Goal: Obtain resource: Download file/media

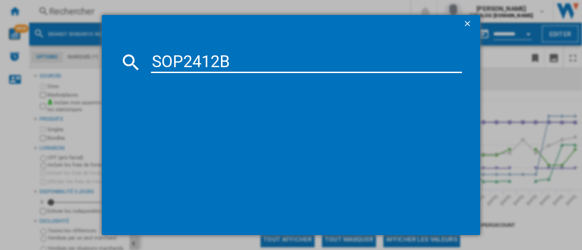
type input "SOP2412B"
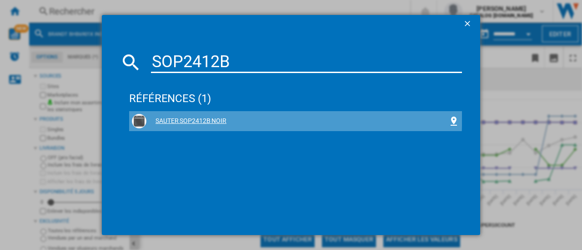
click at [187, 118] on div "SAUTER SOP2412B NOIR" at bounding box center [297, 121] width 302 height 9
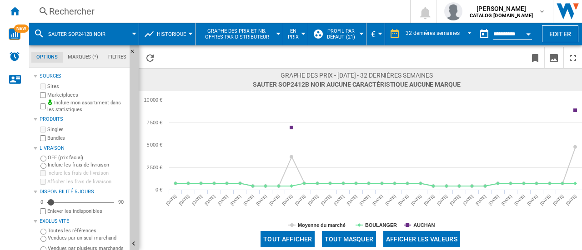
click at [526, 36] on button "Open calendar" at bounding box center [528, 33] width 16 height 16
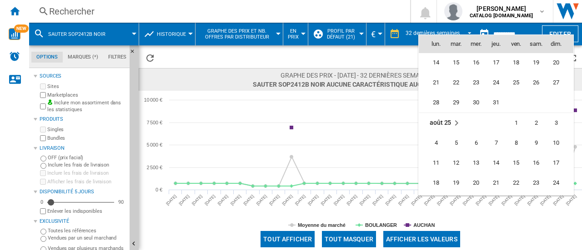
scroll to position [4061, 0]
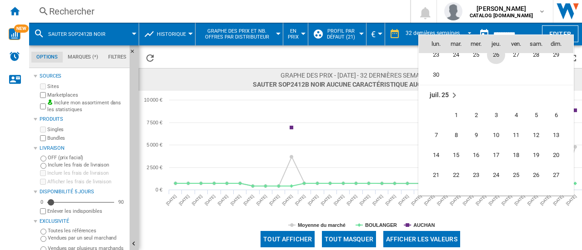
click at [492, 60] on span "26" at bounding box center [496, 55] width 18 height 18
type input "**********"
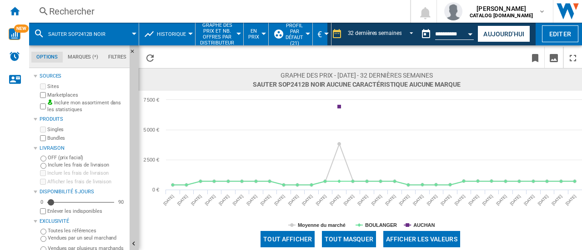
click at [172, 29] on button "Historique" at bounding box center [174, 34] width 34 height 23
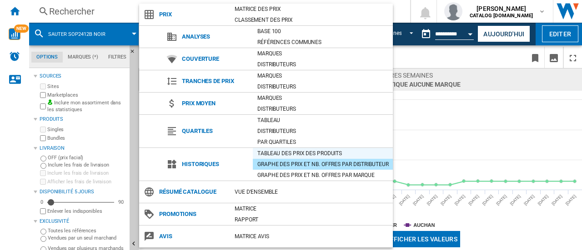
click at [333, 149] on div "Tableau des prix des produits" at bounding box center [323, 153] width 140 height 9
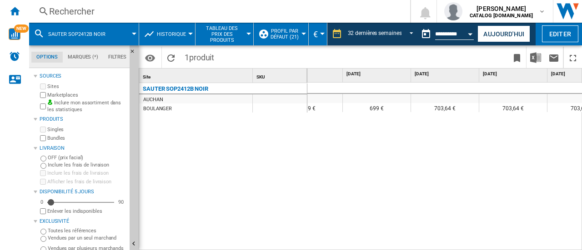
scroll to position [0, 336]
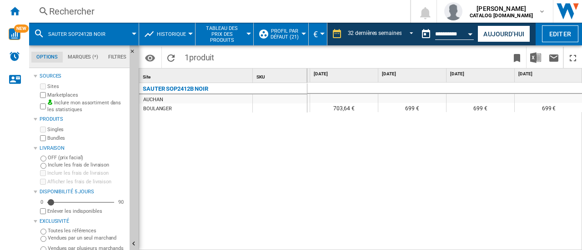
click at [94, 13] on div "Rechercher" at bounding box center [217, 11] width 337 height 13
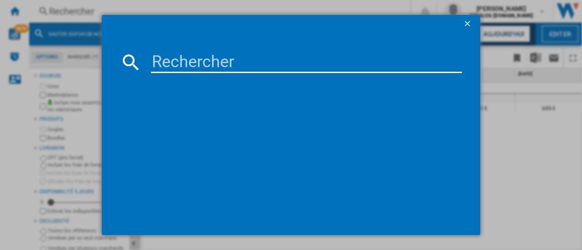
click at [162, 67] on input at bounding box center [306, 62] width 311 height 22
type input "SOP6612LX"
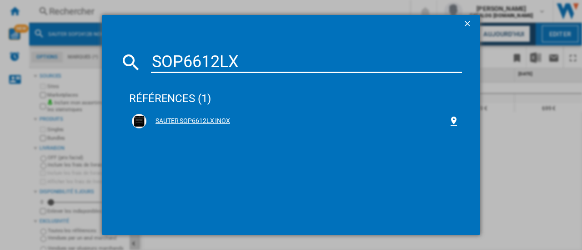
click at [198, 117] on div "SAUTER SOP6612LX INOX" at bounding box center [297, 121] width 302 height 9
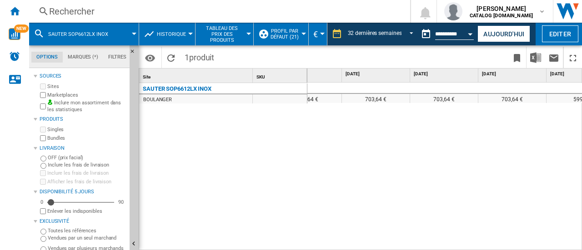
scroll to position [0, 1543]
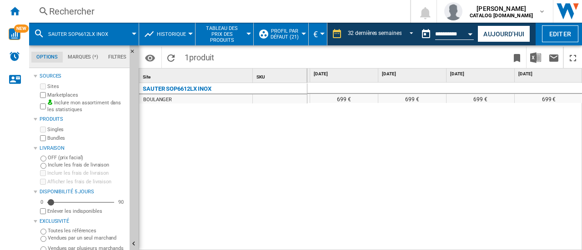
click at [115, 12] on div "Rechercher" at bounding box center [217, 11] width 337 height 13
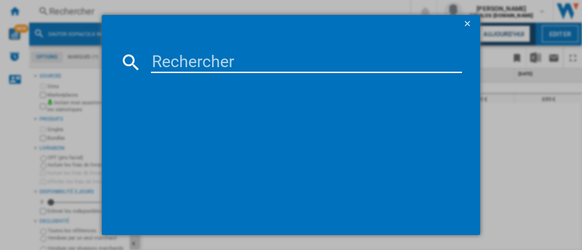
click at [211, 67] on input at bounding box center [306, 62] width 311 height 22
type input "DFP7100X"
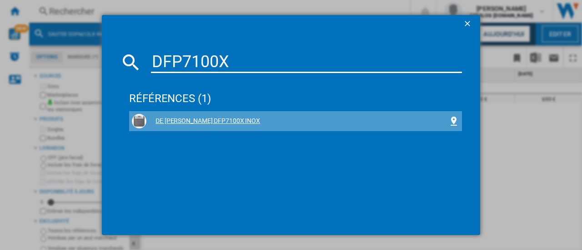
click at [211, 119] on div "DE [PERSON_NAME] DFP7100X INOX" at bounding box center [297, 121] width 302 height 9
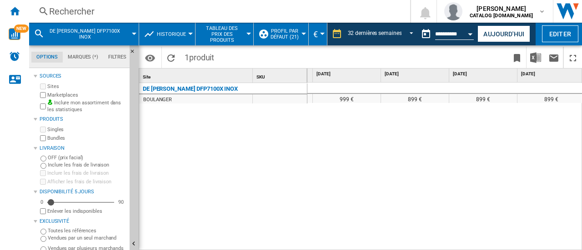
scroll to position [0, 1905]
click at [519, 38] on button "Aujourd'hui" at bounding box center [503, 33] width 53 height 17
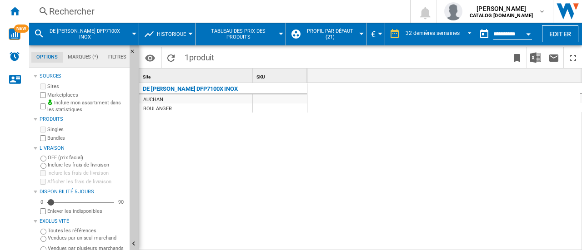
scroll to position [0, 1905]
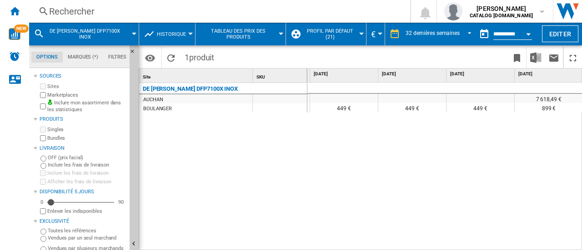
click at [542, 243] on div "7 618,49 € 899 € 899 € 449 € 449 € 449 € 449 € 449 € 449 € 899 €" at bounding box center [444, 167] width 275 height 169
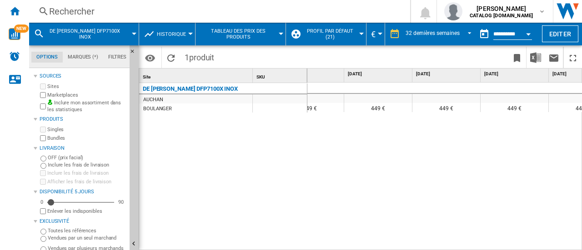
scroll to position [0, 1699]
click at [158, 7] on div "Rechercher" at bounding box center [217, 11] width 337 height 13
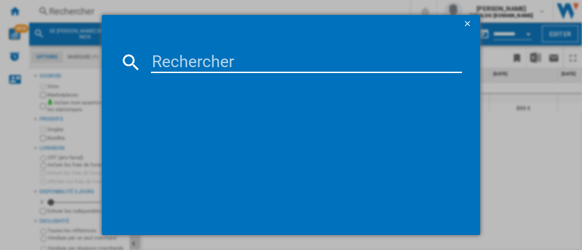
click at [218, 68] on input at bounding box center [306, 62] width 311 height 22
type input "BOP7534B"
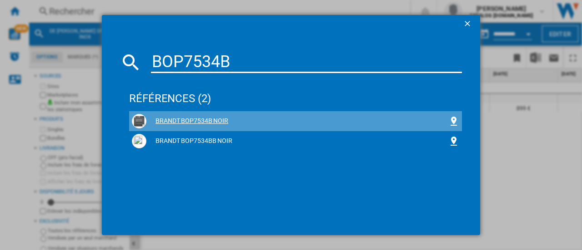
click at [196, 120] on div "BRANDT BOP7534B NOIR" at bounding box center [297, 121] width 302 height 9
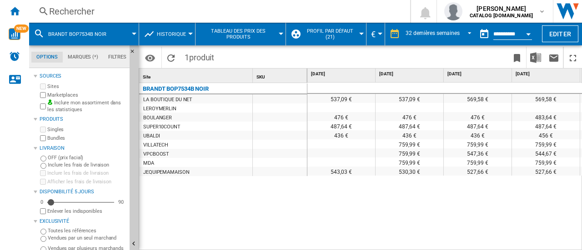
click at [122, 8] on div "Rechercher" at bounding box center [217, 11] width 337 height 13
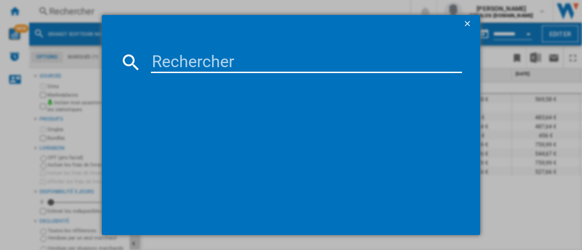
click at [191, 60] on input at bounding box center [306, 62] width 311 height 22
type input "BOP7534X"
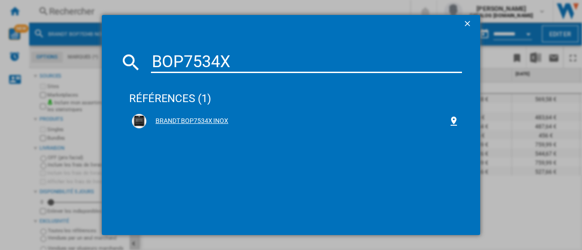
click at [210, 119] on div "BRANDT BOP7534X INOX" at bounding box center [297, 121] width 302 height 9
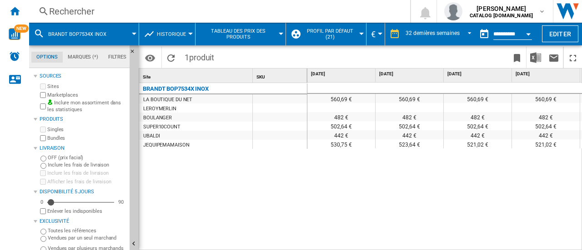
click at [133, 15] on div "Rechercher" at bounding box center [217, 11] width 337 height 13
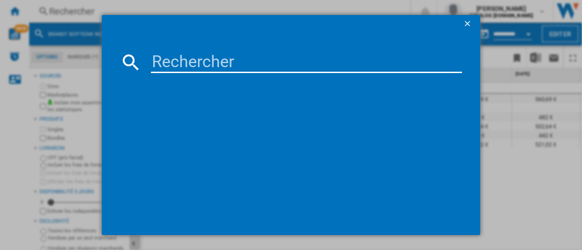
click at [179, 64] on input at bounding box center [306, 62] width 311 height 22
type input "DOP4556X"
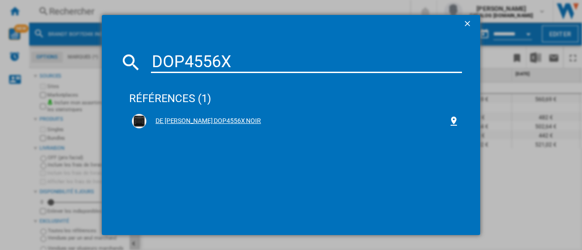
click at [201, 119] on div "DE [PERSON_NAME] DOP4556X NOIR" at bounding box center [297, 121] width 302 height 9
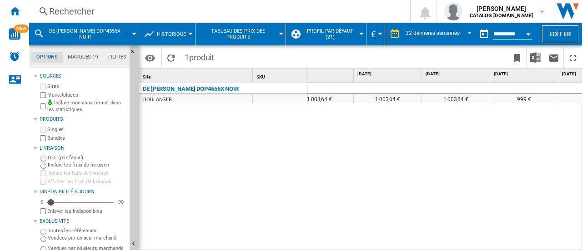
scroll to position [0, 1742]
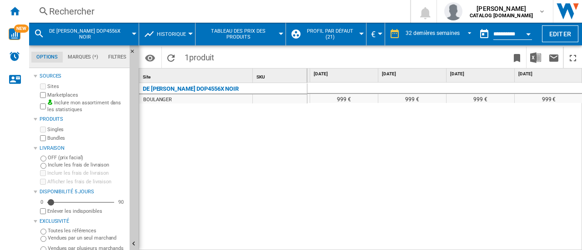
click at [118, 13] on div "Rechercher" at bounding box center [217, 11] width 337 height 13
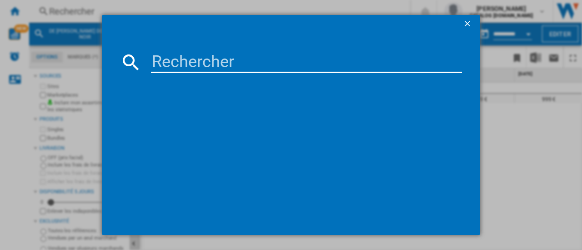
click at [184, 65] on input at bounding box center [306, 62] width 311 height 22
type input "DOP4334X"
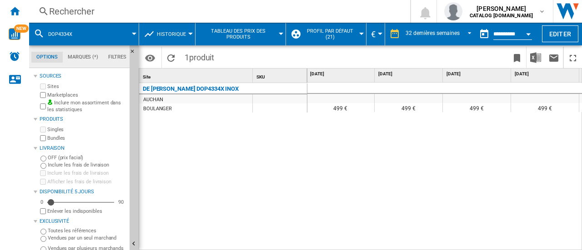
scroll to position [0, 1905]
click at [104, 11] on div "Rechercher" at bounding box center [217, 11] width 337 height 13
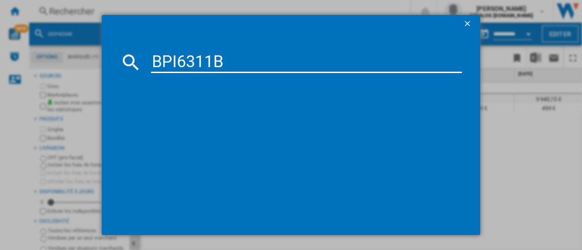
type input "BPI6311B"
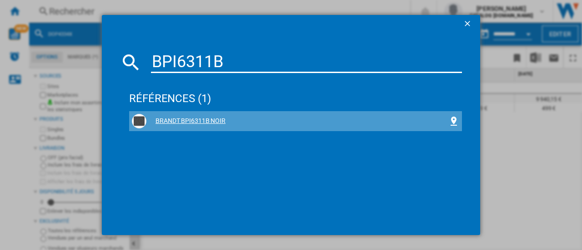
click at [203, 123] on div "BRANDT BPI6311B NOIR" at bounding box center [297, 121] width 302 height 9
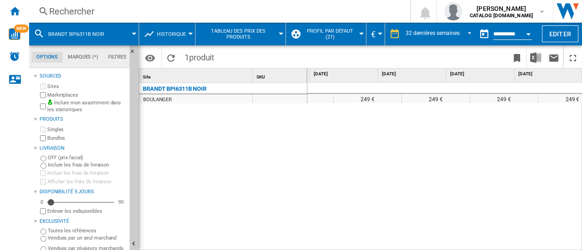
scroll to position [0, 1882]
click at [101, 12] on div "Rechercher" at bounding box center [217, 11] width 337 height 13
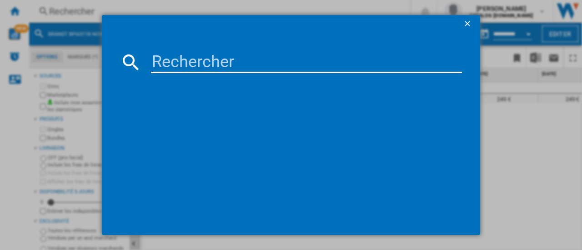
click at [187, 60] on input at bounding box center [306, 62] width 311 height 22
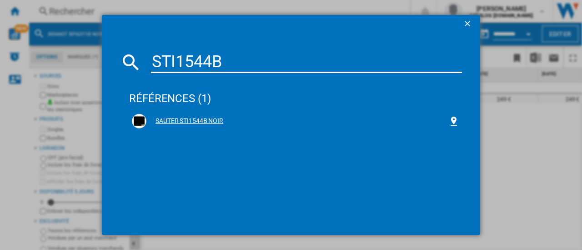
type input "STI1544B"
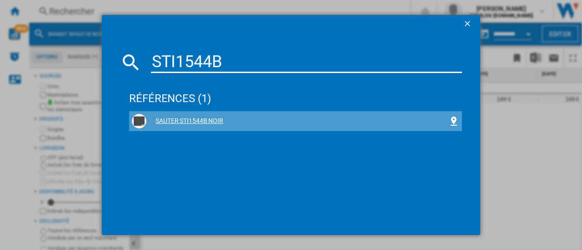
click at [205, 120] on div "SAUTER STI1544B NOIR" at bounding box center [297, 121] width 302 height 9
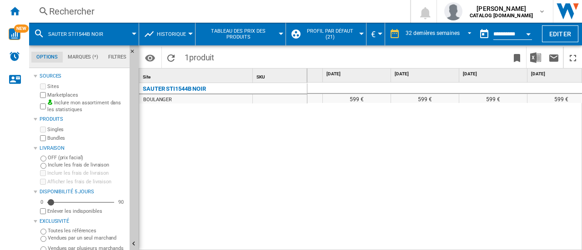
scroll to position [0, 1166]
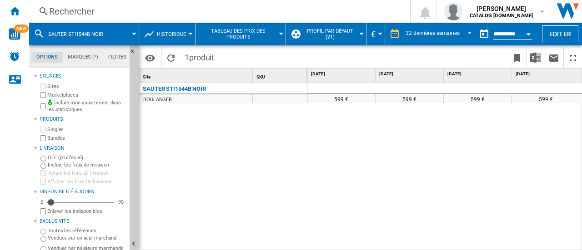
click at [119, 14] on div "Rechercher" at bounding box center [217, 11] width 337 height 13
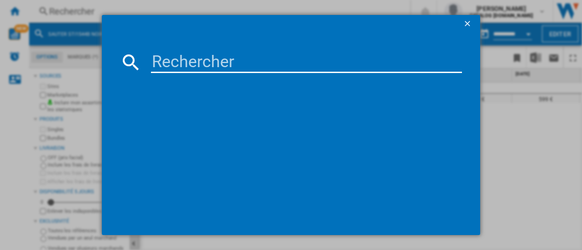
click at [158, 60] on input at bounding box center [306, 62] width 311 height 22
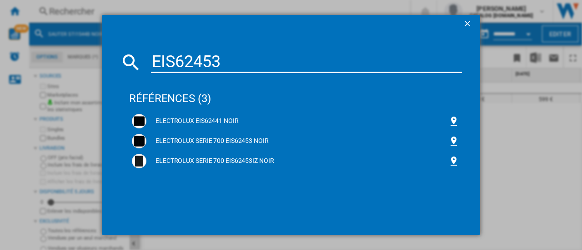
click at [195, 61] on input "EIS62453" at bounding box center [306, 62] width 311 height 22
click at [195, 62] on input "EIS62453" at bounding box center [306, 62] width 311 height 22
paste input "SPI9362B"
type input "SPI9362B"
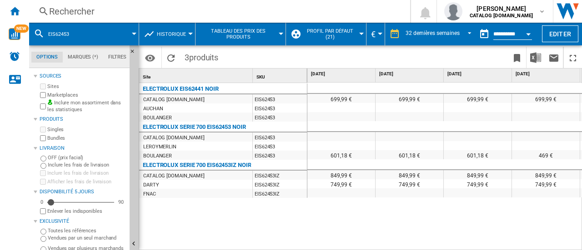
click at [211, 9] on div "Rechercher" at bounding box center [217, 11] width 337 height 13
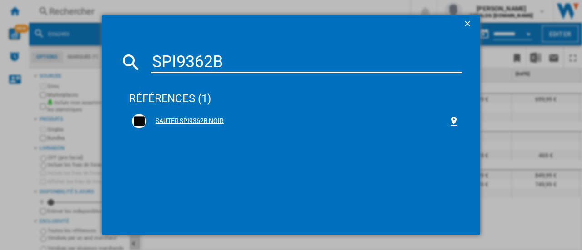
type input "SPI9362B"
click at [167, 125] on div "SAUTER SPI9362B NOIR" at bounding box center [297, 121] width 302 height 9
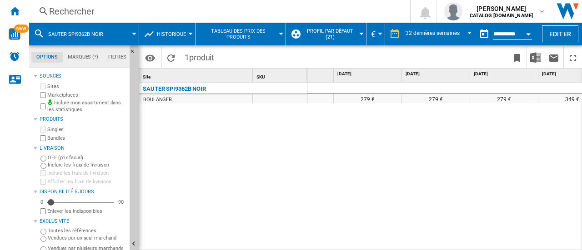
scroll to position [0, 1547]
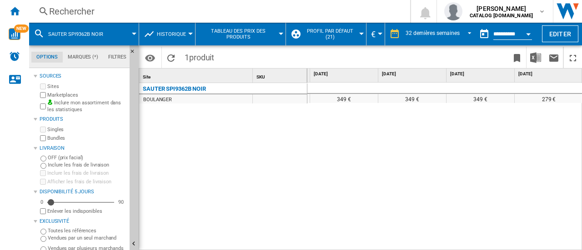
click at [155, 20] on div "Rechercher Rechercher 0 [PERSON_NAME] CATALOG [DOMAIN_NAME] CATALOG [DOMAIN_NAM…" at bounding box center [305, 11] width 552 height 23
click at [154, 11] on div "Rechercher" at bounding box center [217, 11] width 337 height 13
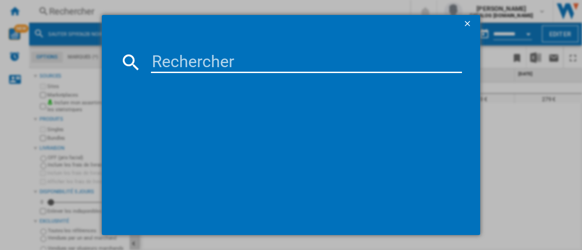
click at [175, 61] on input at bounding box center [306, 62] width 311 height 22
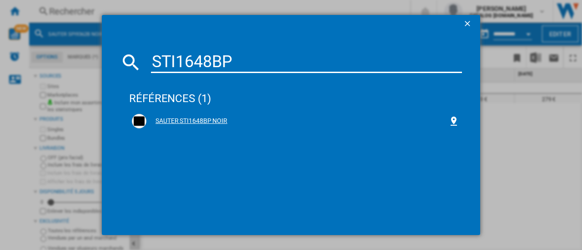
type input "STI1648BP"
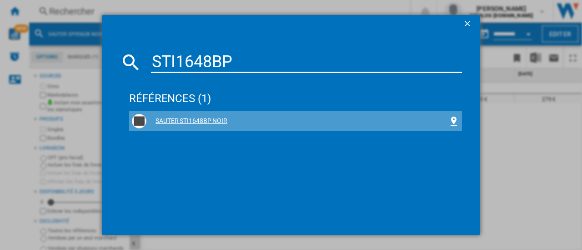
click at [218, 119] on div "SAUTER STI1648BP NOIR" at bounding box center [297, 121] width 302 height 9
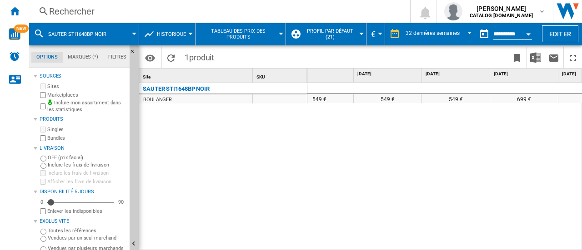
scroll to position [0, 1905]
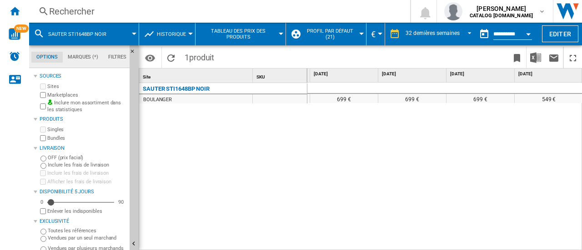
click at [159, 21] on div "Rechercher Rechercher 0 [PERSON_NAME] CATALOG [DOMAIN_NAME] CATALOG [DOMAIN_NAM…" at bounding box center [305, 11] width 552 height 23
click at [158, 15] on div "Rechercher" at bounding box center [217, 11] width 337 height 13
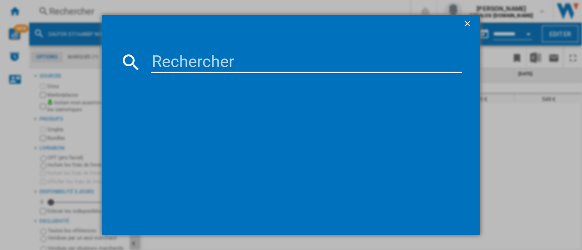
click at [169, 61] on input at bounding box center [306, 62] width 311 height 22
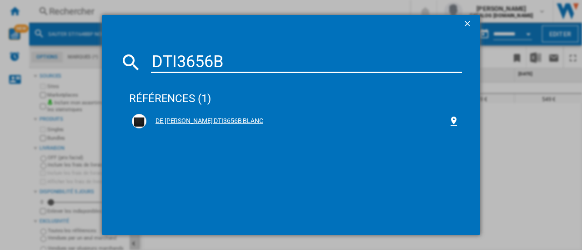
type input "DTI3656B"
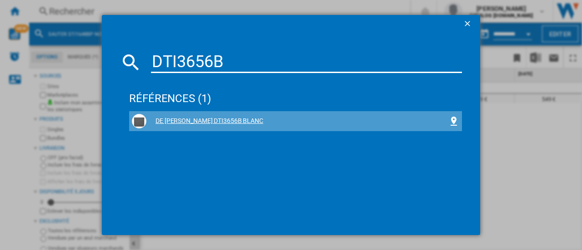
click at [211, 123] on div "DE [PERSON_NAME] DTI3656B BLANC" at bounding box center [297, 121] width 302 height 9
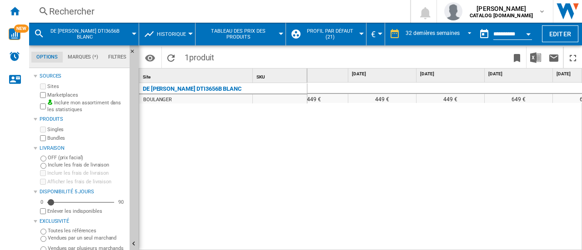
scroll to position [0, 560]
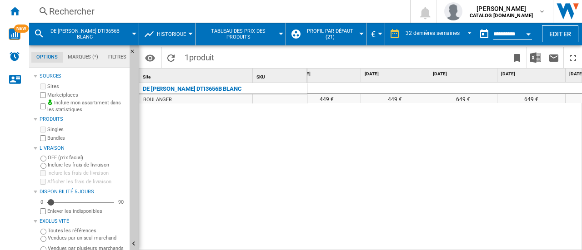
click at [144, 15] on div "Rechercher" at bounding box center [217, 11] width 337 height 13
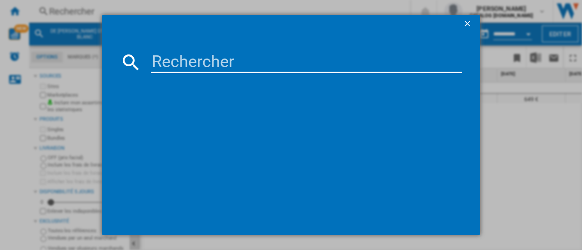
click at [172, 65] on input at bounding box center [306, 62] width 311 height 22
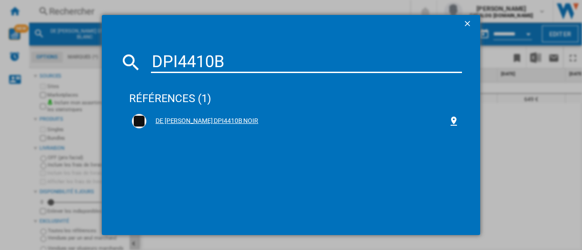
type input "DPI4410B"
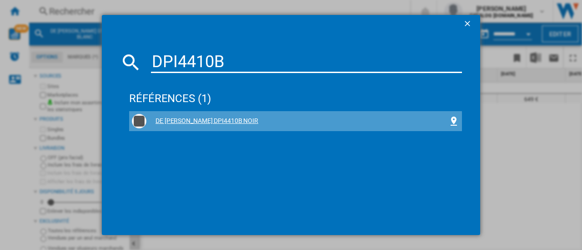
click at [202, 123] on div "DE [PERSON_NAME] DPI4410B NOIR" at bounding box center [297, 121] width 302 height 9
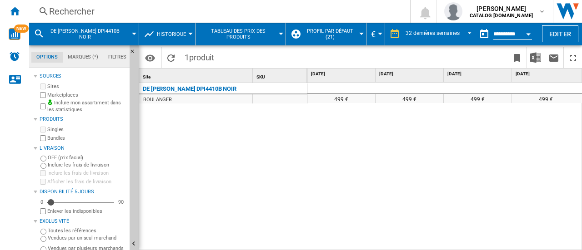
click at [149, 17] on div "Rechercher" at bounding box center [217, 11] width 337 height 13
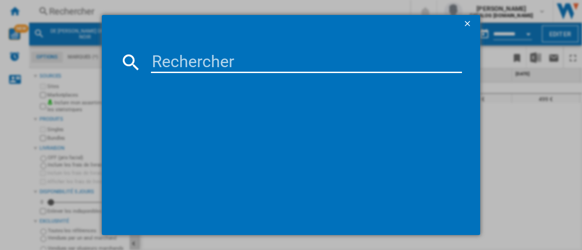
click at [174, 61] on input at bounding box center [306, 62] width 311 height 22
type input "BPI3329B"
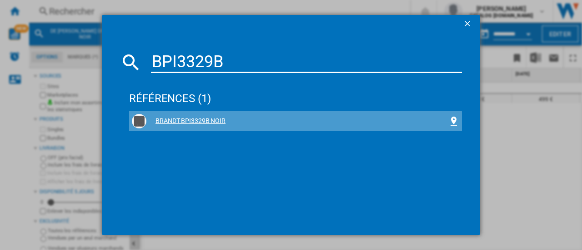
click at [198, 123] on div "BRANDT BPI3329B NOIR" at bounding box center [297, 121] width 302 height 9
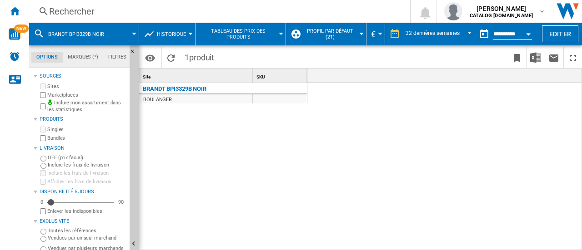
scroll to position [0, 1905]
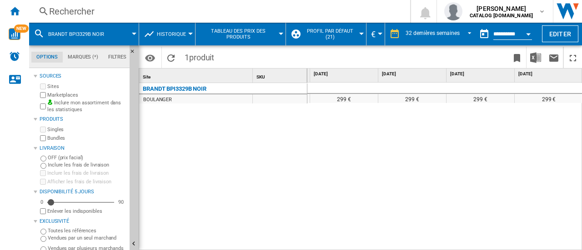
drag, startPoint x: 519, startPoint y: 243, endPoint x: 492, endPoint y: 245, distance: 26.9
click at [492, 245] on div "299 € 299 € 299 € 299 € 299 € 299 € 299 € 299 € 299 €" at bounding box center [444, 167] width 275 height 169
click at [116, 15] on div "Rechercher" at bounding box center [217, 11] width 337 height 13
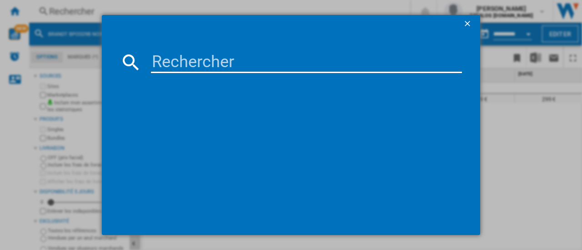
click at [179, 67] on input at bounding box center [306, 62] width 311 height 22
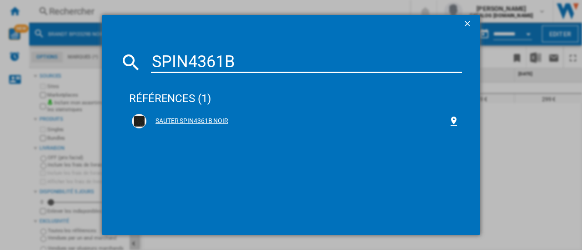
type input "SPIN4361B"
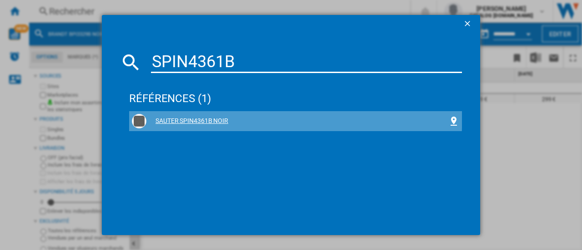
click at [203, 119] on div "SAUTER SPIN4361B NOIR" at bounding box center [297, 121] width 302 height 9
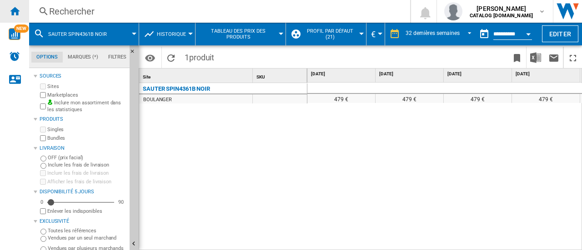
click at [9, 10] on div "Accueil" at bounding box center [14, 11] width 29 height 23
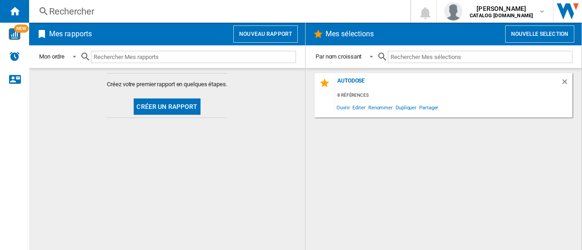
click at [180, 102] on button "Créer un rapport" at bounding box center [167, 107] width 66 height 16
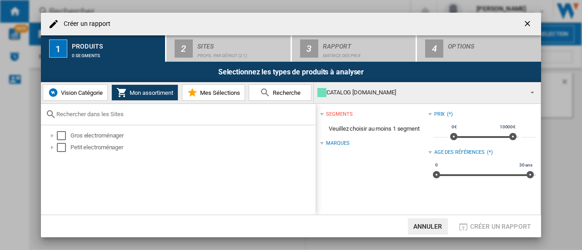
click at [65, 94] on span "Vision Catégorie" at bounding box center [81, 92] width 44 height 7
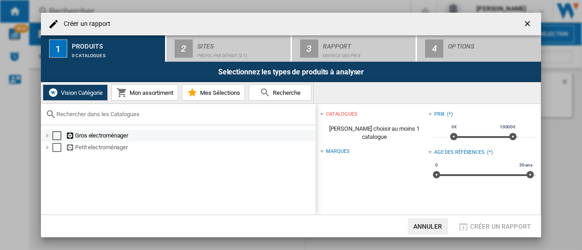
click at [51, 138] on div at bounding box center [47, 135] width 9 height 9
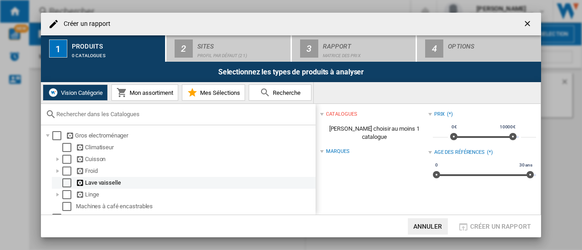
click at [70, 180] on div "Select" at bounding box center [66, 183] width 9 height 9
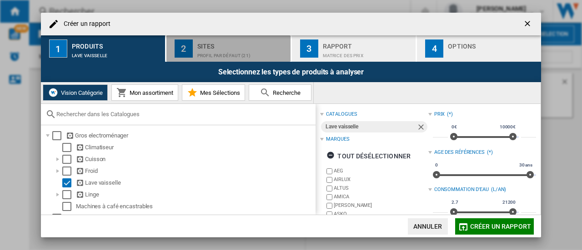
click at [206, 52] on div "Profil par défaut (21)" at bounding box center [241, 54] width 89 height 10
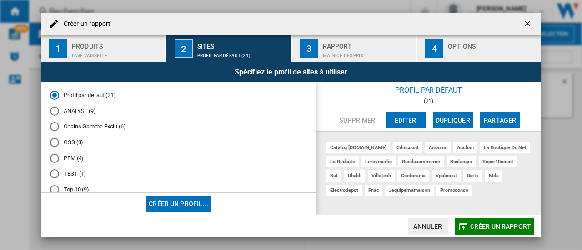
click at [328, 57] on div "Matrice des prix" at bounding box center [367, 54] width 89 height 10
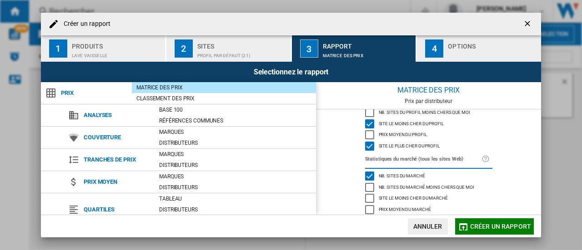
scroll to position [134, 0]
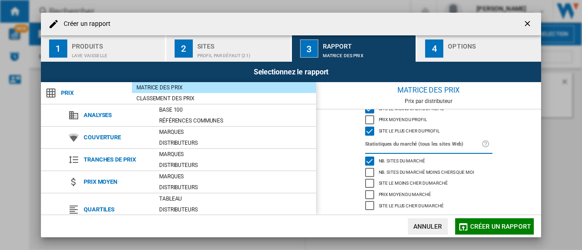
click at [456, 62] on div "Selectionnez le rapport" at bounding box center [291, 72] width 500 height 20
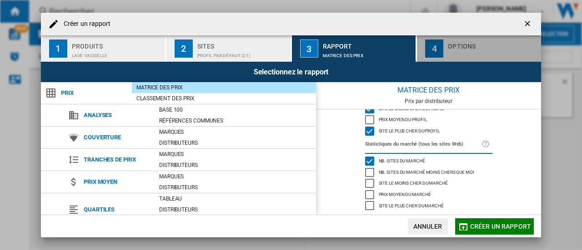
click at [456, 53] on div "button" at bounding box center [491, 54] width 89 height 10
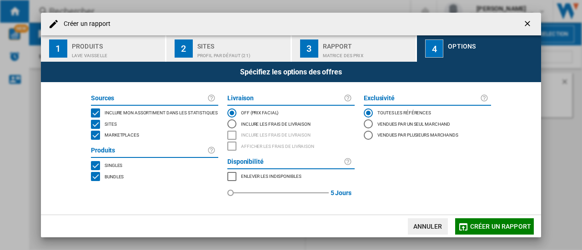
click at [100, 135] on div "MARKETPLACES" at bounding box center [95, 135] width 9 height 9
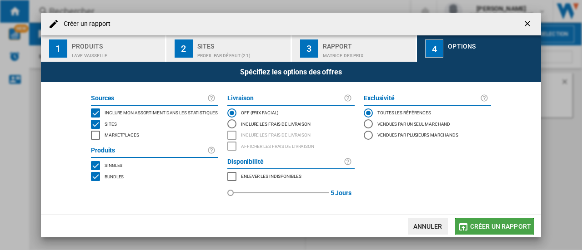
click at [478, 224] on span "Créer un rapport" at bounding box center [500, 226] width 61 height 7
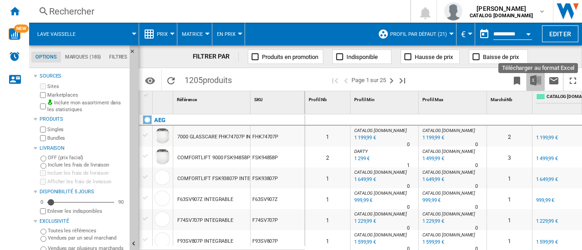
click at [537, 78] on img "Télécharger au format Excel" at bounding box center [535, 80] width 11 height 11
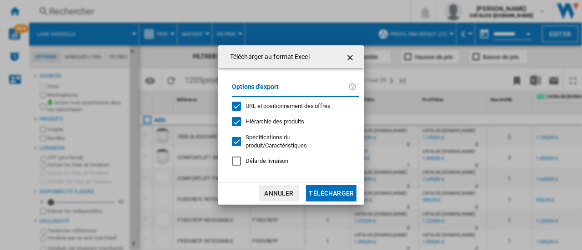
click at [333, 191] on button "Télécharger" at bounding box center [331, 193] width 50 height 16
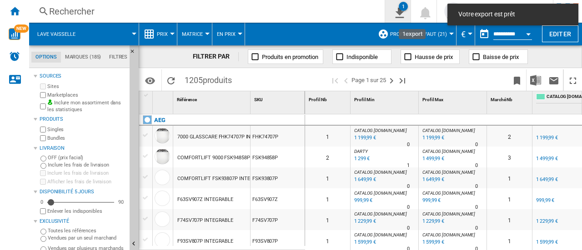
click at [399, 18] on button "1" at bounding box center [397, 11] width 25 height 23
